Goal: Task Accomplishment & Management: Use online tool/utility

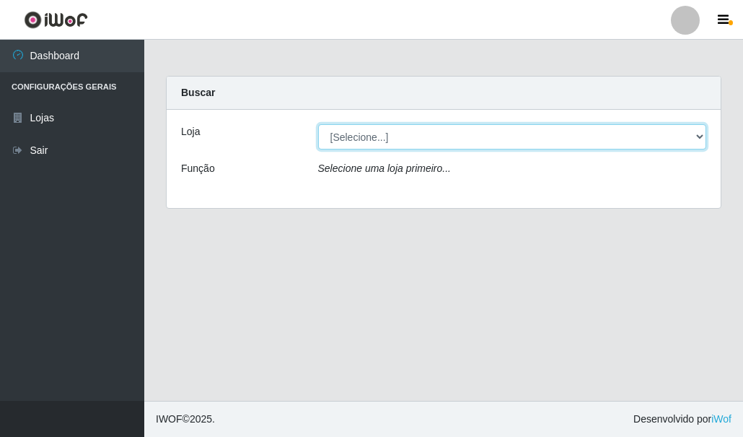
click at [372, 138] on select "[Selecione...] Hiper Queiroz - [GEOGRAPHIC_DATA]" at bounding box center [512, 136] width 389 height 25
select select "513"
click at [318, 124] on select "[Selecione...] Hiper Queiroz - [GEOGRAPHIC_DATA]" at bounding box center [512, 136] width 389 height 25
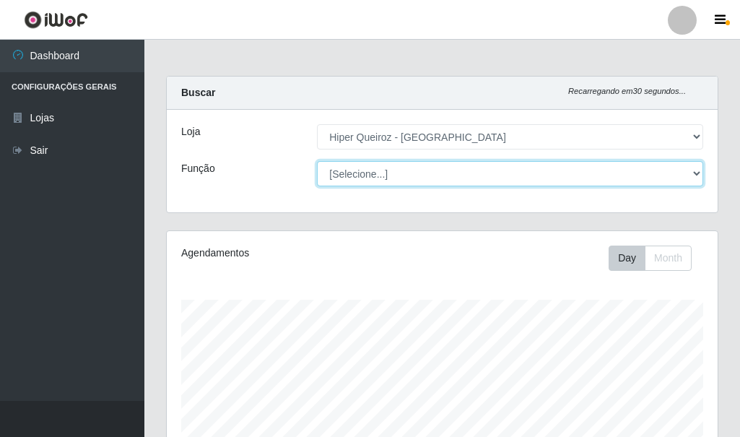
click at [380, 175] on select "[Selecione...] Embalador Embalador + Embalador ++" at bounding box center [510, 173] width 386 height 25
select select "1"
click at [317, 161] on select "[Selecione...] Embalador Embalador + Embalador ++" at bounding box center [510, 173] width 386 height 25
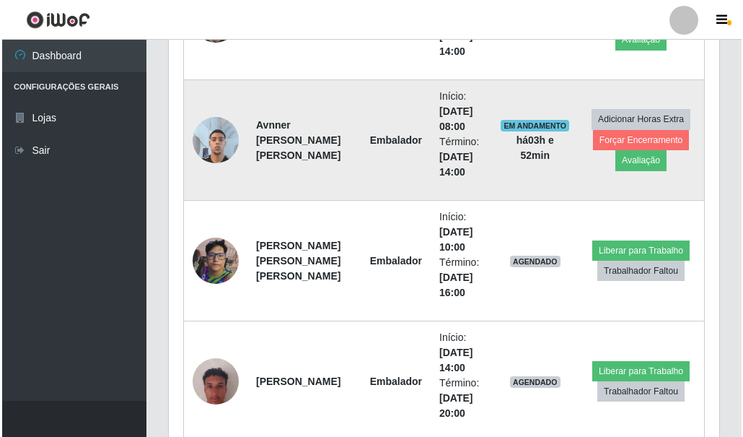
scroll to position [866, 0]
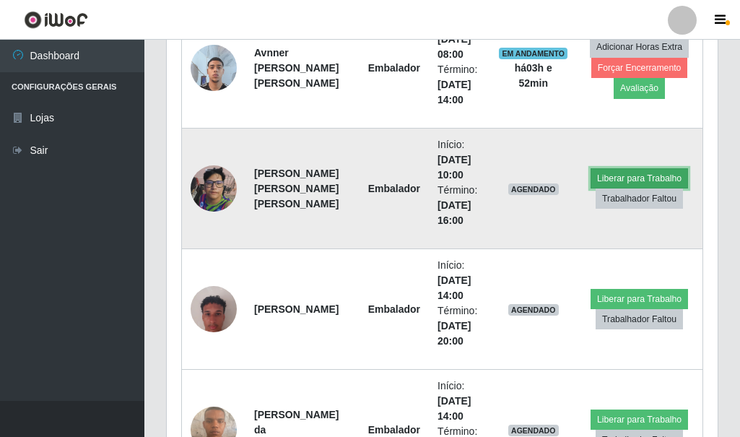
click at [616, 172] on button "Liberar para Trabalho" at bounding box center [638, 178] width 97 height 20
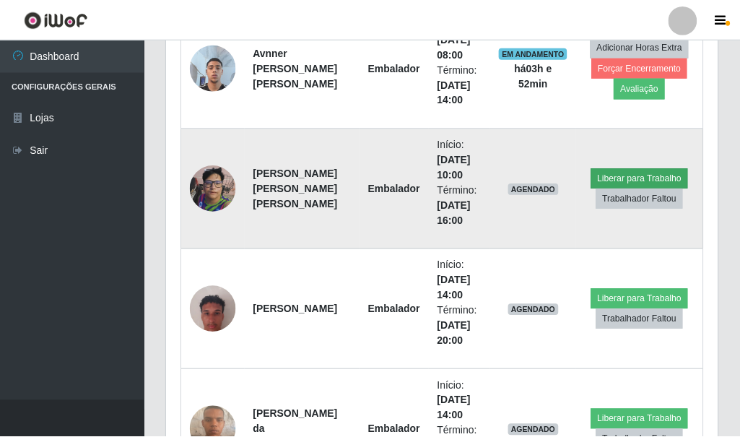
scroll to position [299, 543]
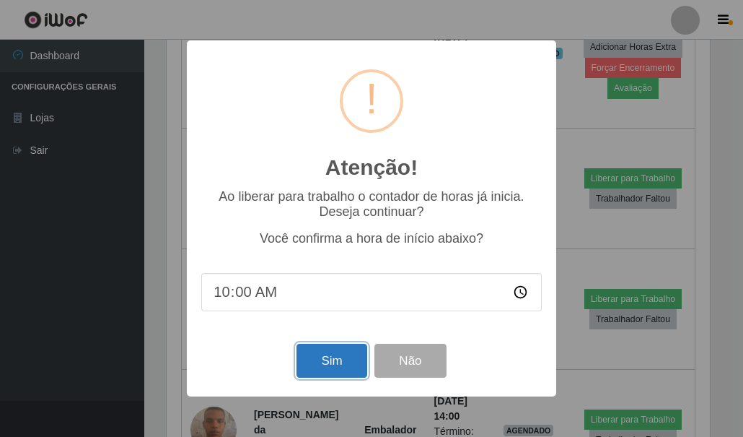
click at [317, 359] on button "Sim" at bounding box center [332, 360] width 70 height 34
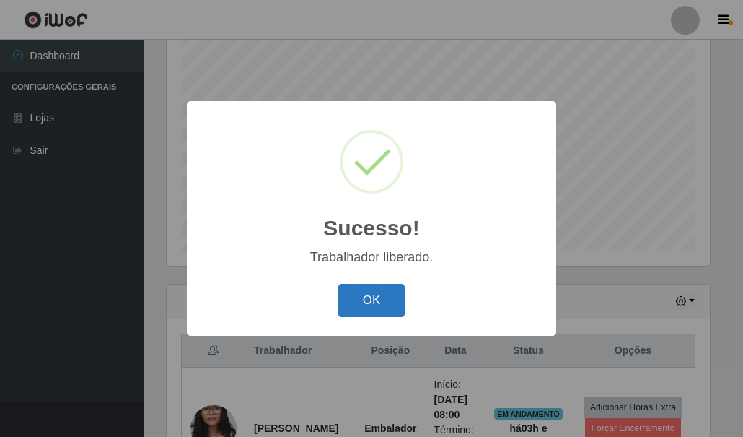
click at [380, 306] on button "OK" at bounding box center [371, 301] width 67 height 34
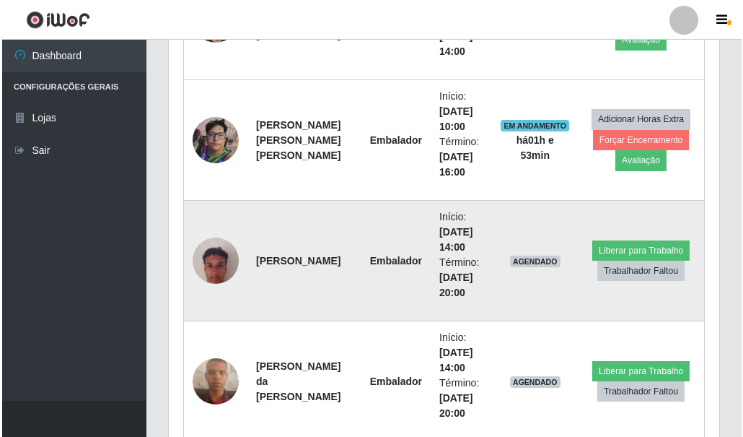
scroll to position [842, 0]
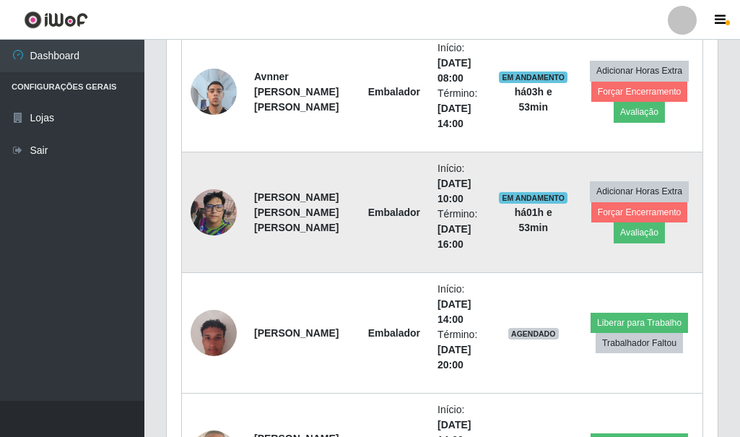
click at [205, 209] on img at bounding box center [214, 212] width 46 height 49
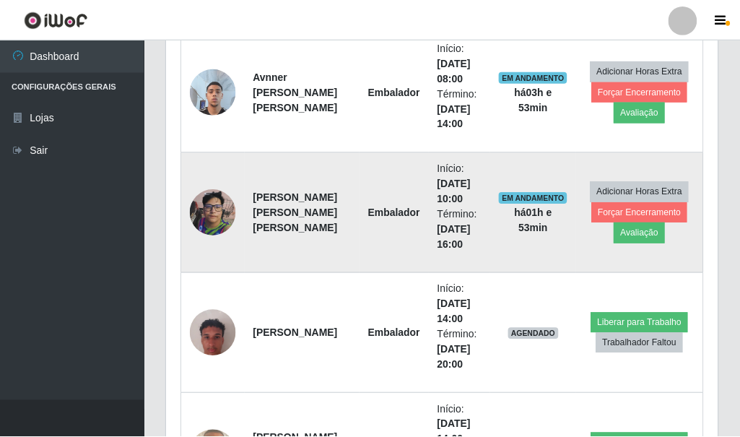
scroll to position [299, 543]
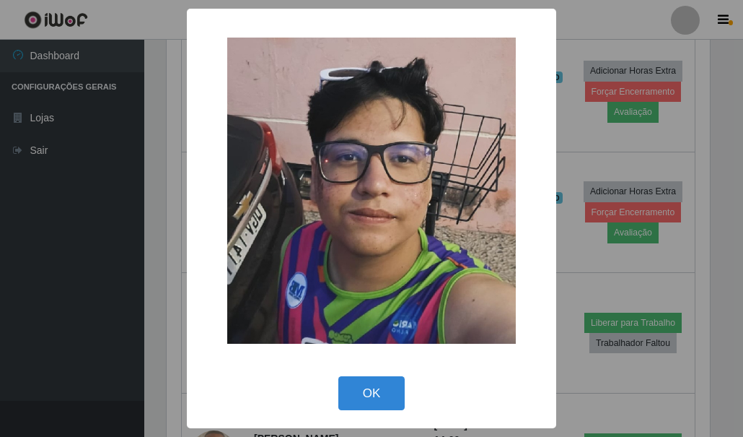
click at [126, 198] on div "× OK Cancel" at bounding box center [371, 218] width 743 height 437
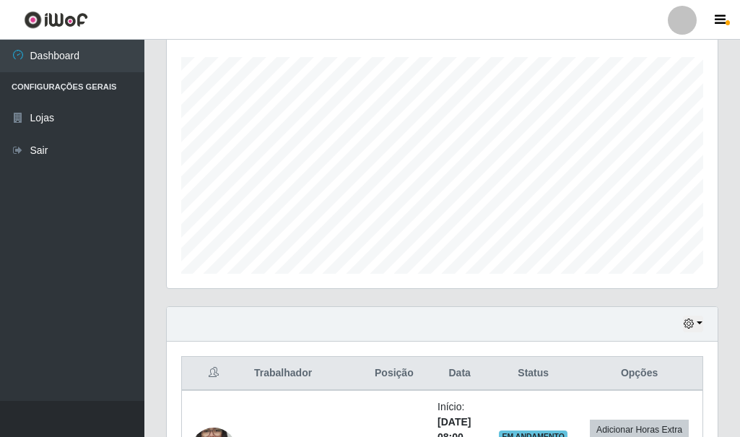
scroll to position [459, 0]
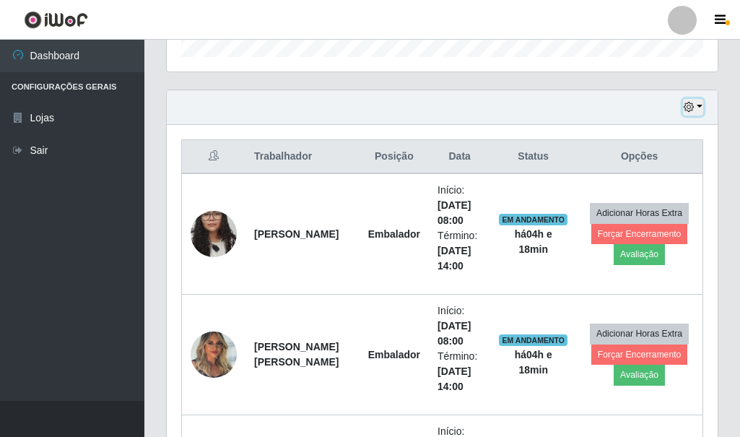
click at [685, 106] on icon "button" at bounding box center [688, 107] width 10 height 10
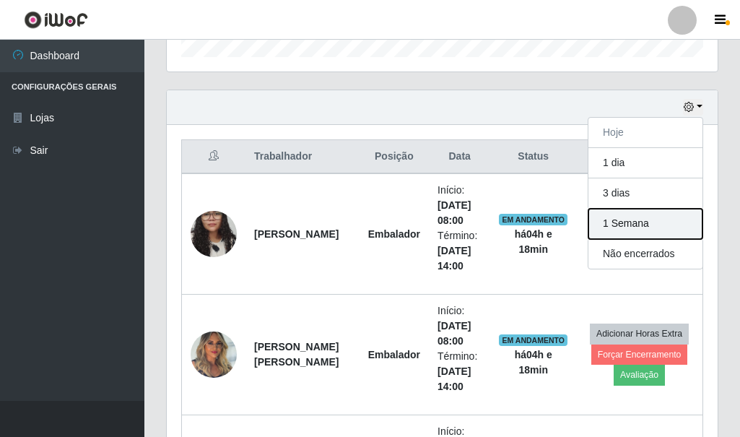
click at [648, 228] on button "1 Semana" at bounding box center [645, 224] width 114 height 30
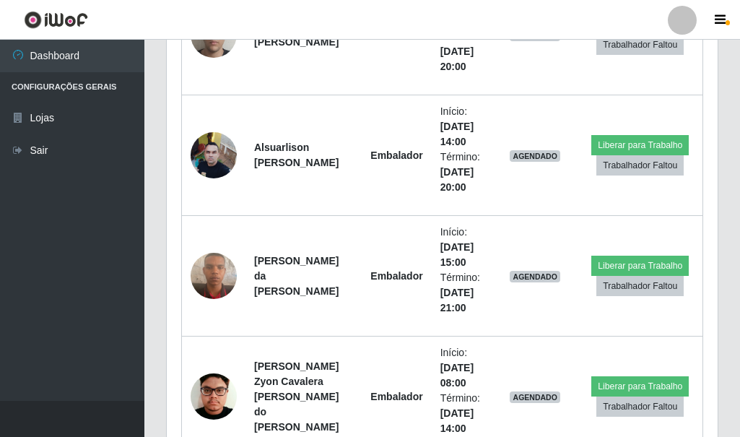
scroll to position [2191, 0]
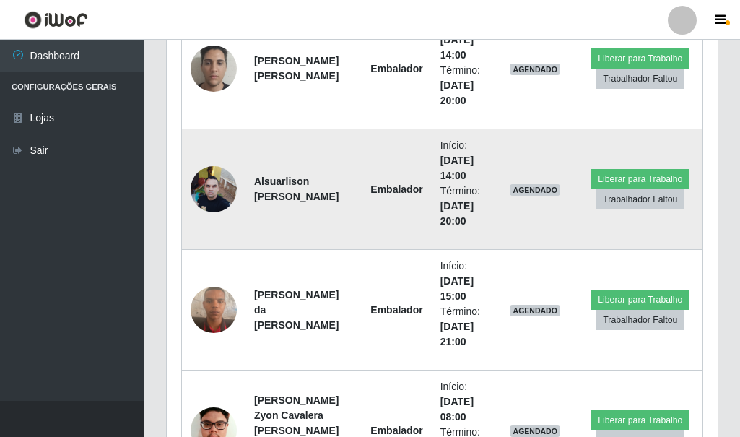
click at [205, 188] on img at bounding box center [214, 188] width 46 height 61
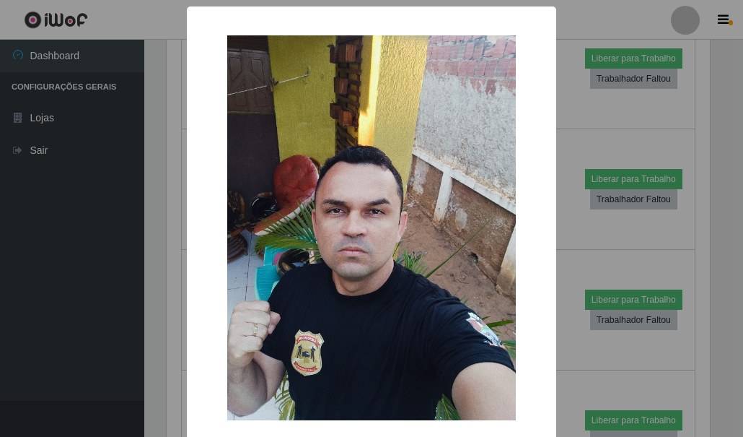
click at [582, 243] on div "× OK Cancel" at bounding box center [371, 218] width 743 height 437
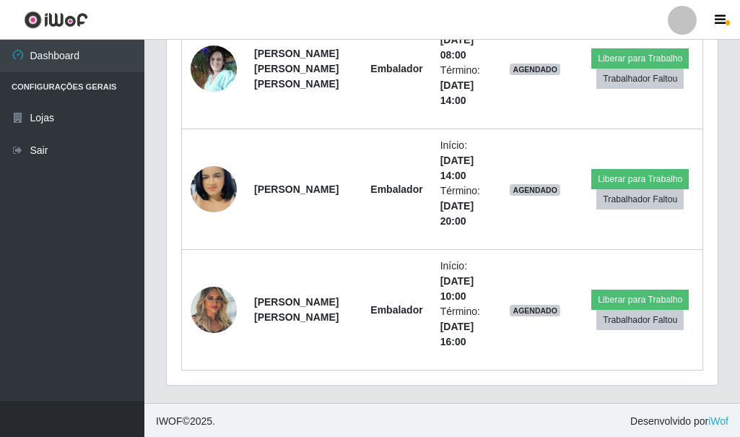
scroll to position [3037, 0]
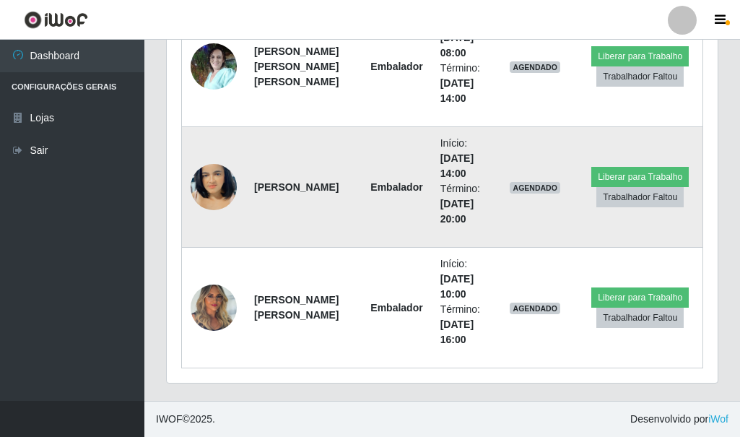
click at [219, 184] on img at bounding box center [214, 187] width 46 height 82
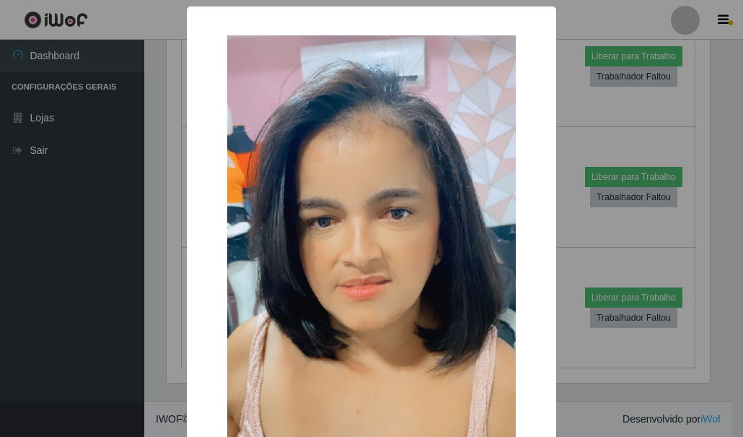
click at [581, 225] on div "× OK Cancel" at bounding box center [371, 218] width 743 height 437
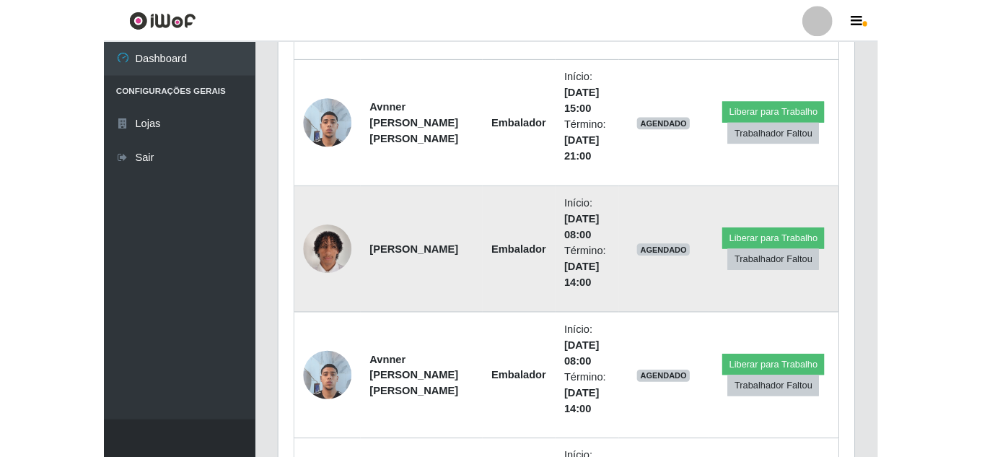
scroll to position [299, 793]
